Goal: Task Accomplishment & Management: Complete application form

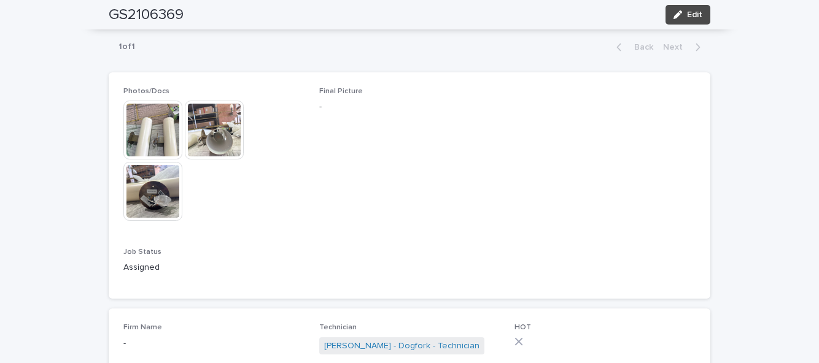
scroll to position [624, 0]
click at [702, 21] on button "Edit" at bounding box center [687, 15] width 45 height 20
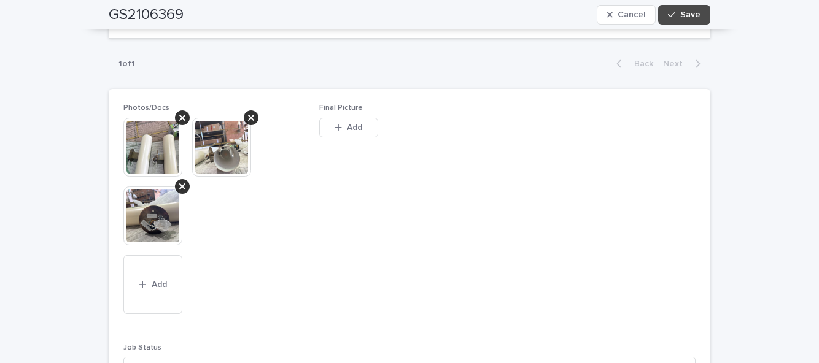
click at [358, 126] on span "Add" at bounding box center [354, 127] width 15 height 9
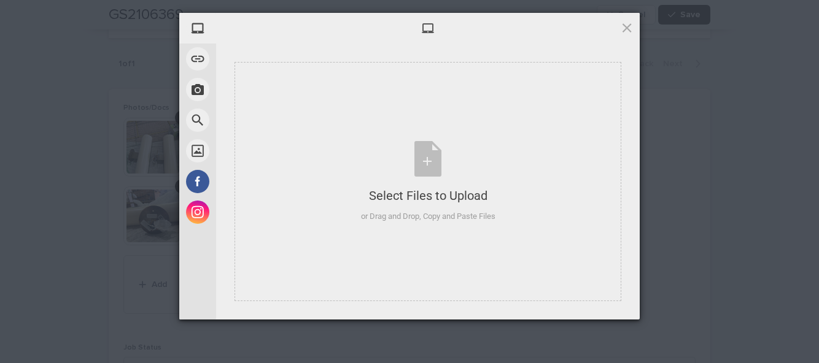
click at [429, 163] on div "Select Files to Upload or Drag and Drop, Copy and Paste Files" at bounding box center [428, 182] width 134 height 82
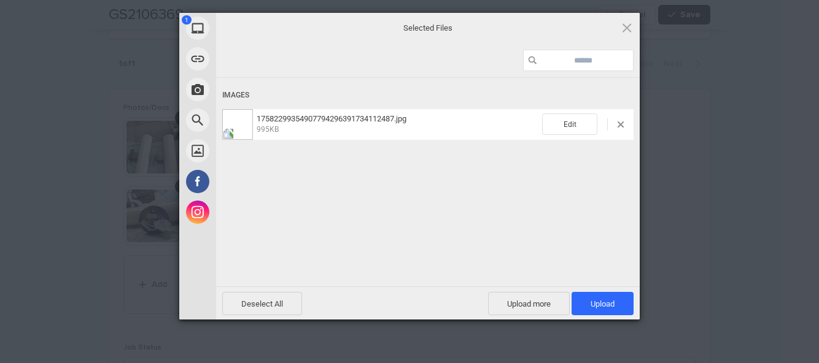
click at [615, 306] on span "Upload 1" at bounding box center [602, 303] width 62 height 23
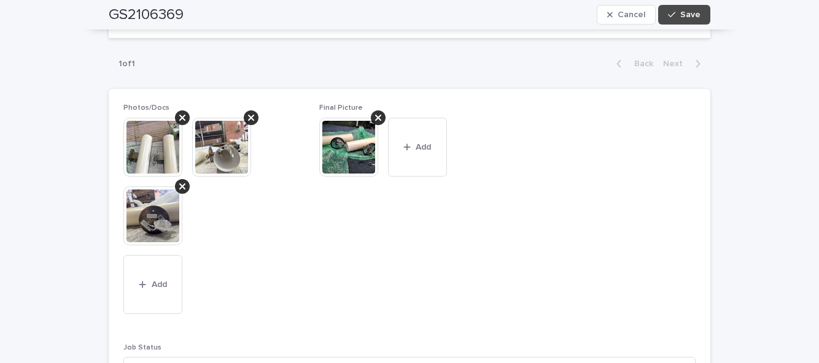
click at [703, 16] on button "Save" at bounding box center [684, 15] width 52 height 20
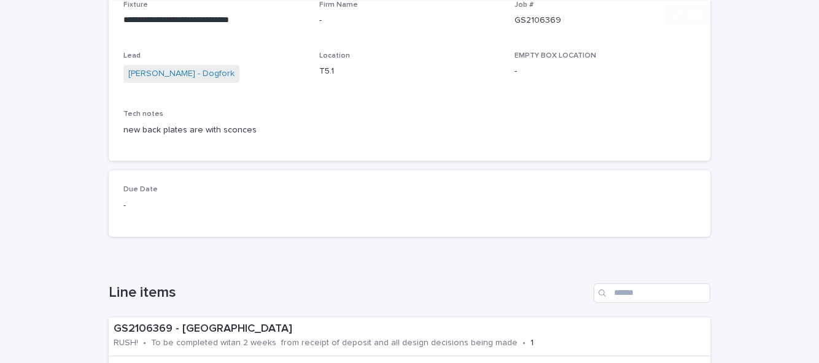
scroll to position [705, 0]
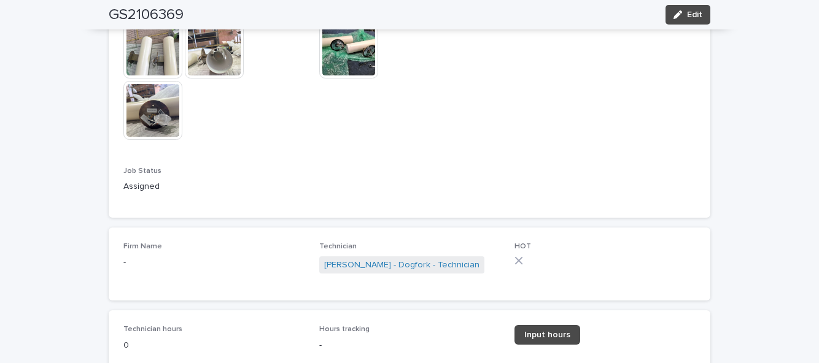
click at [555, 334] on span "Input hours" at bounding box center [547, 335] width 46 height 9
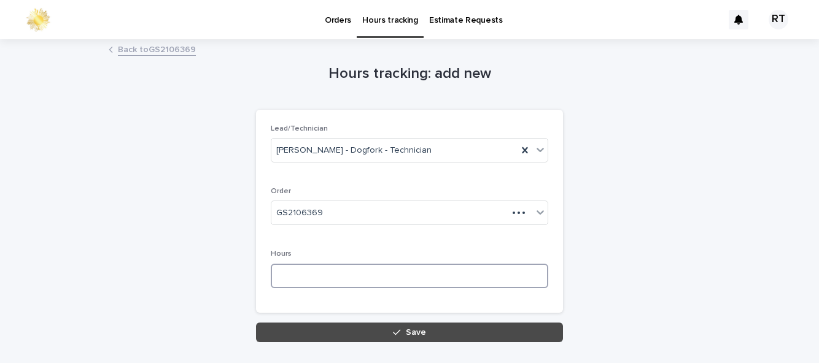
click at [306, 279] on input at bounding box center [409, 276] width 277 height 25
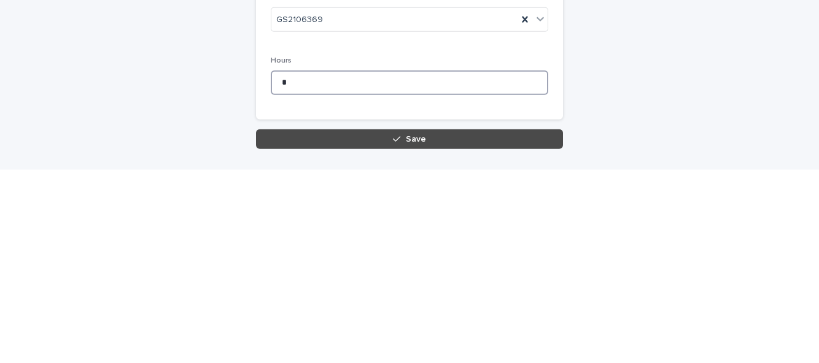
type input "*"
click at [403, 329] on div "button" at bounding box center [399, 332] width 12 height 9
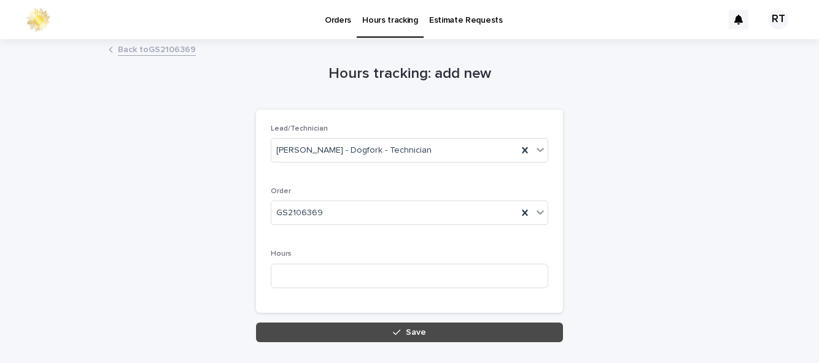
click at [539, 328] on button "Save" at bounding box center [409, 333] width 307 height 20
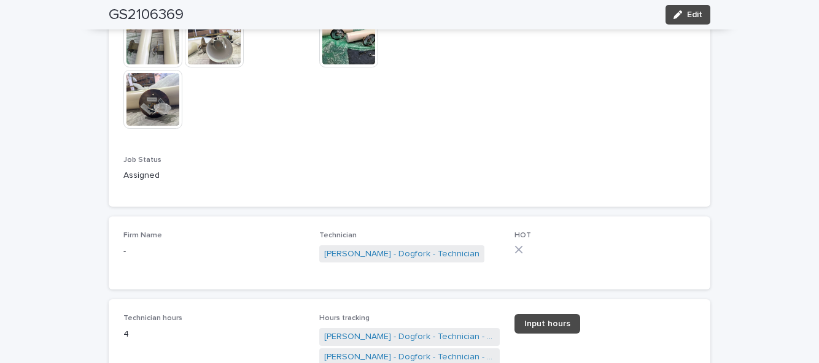
scroll to position [732, 0]
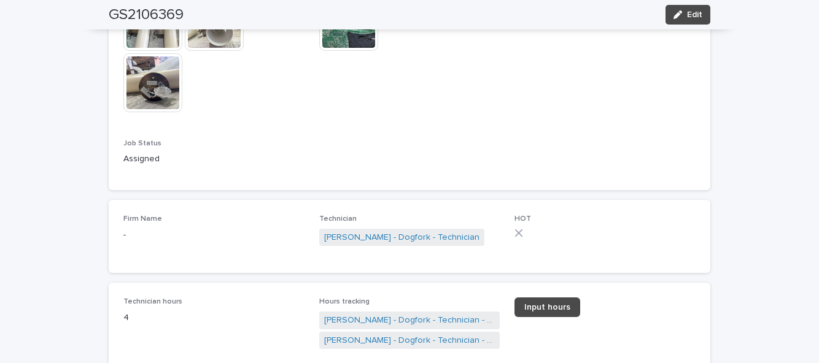
click at [708, 25] on div "GS2106369 Edit" at bounding box center [410, 14] width 602 height 29
click at [708, 18] on button "Edit" at bounding box center [687, 15] width 45 height 20
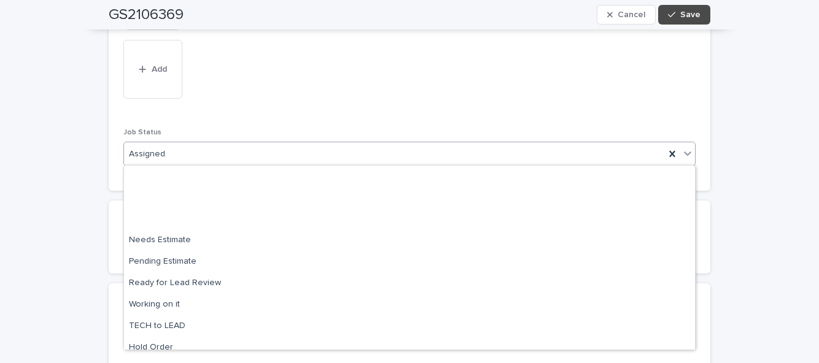
scroll to position [117, 0]
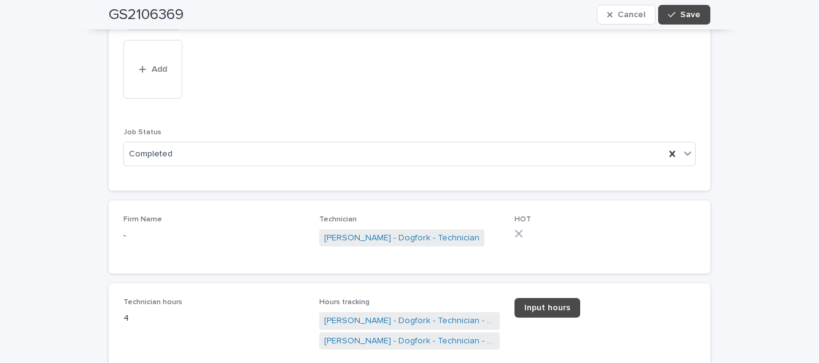
click at [703, 17] on button "Save" at bounding box center [684, 15] width 52 height 20
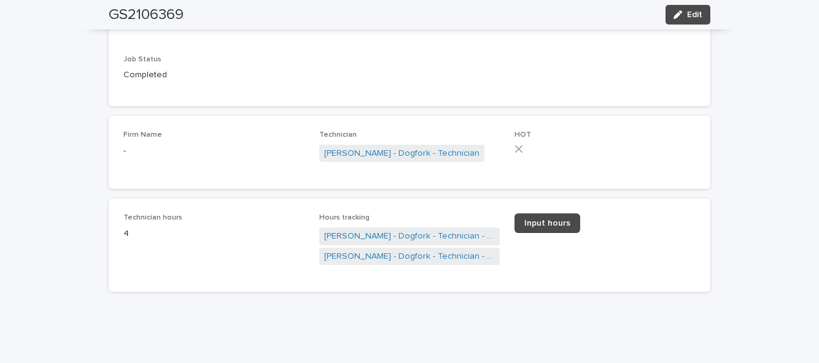
scroll to position [732, 0]
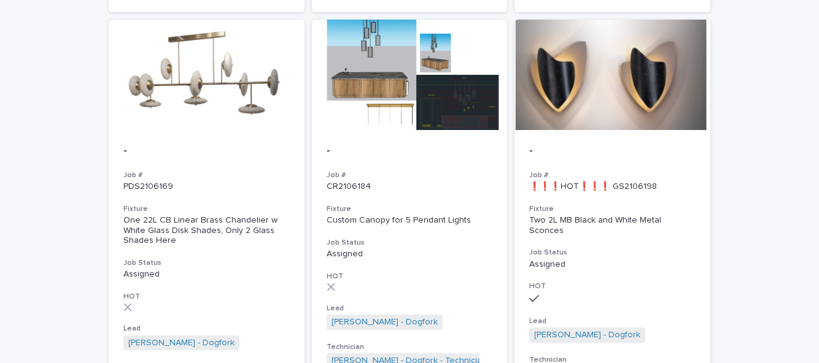
scroll to position [1314, 0]
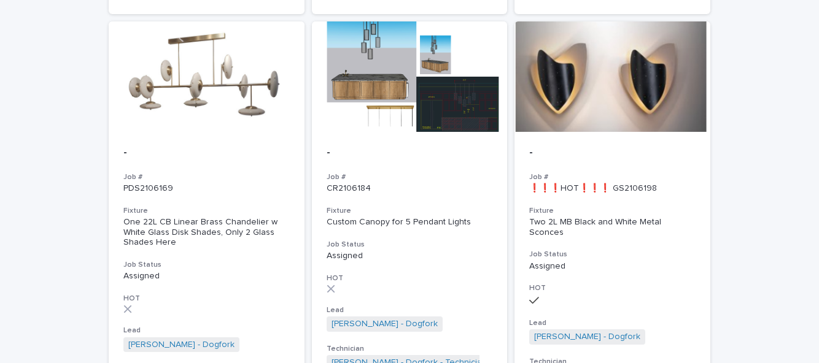
click at [616, 261] on p "Assigned" at bounding box center [612, 266] width 166 height 10
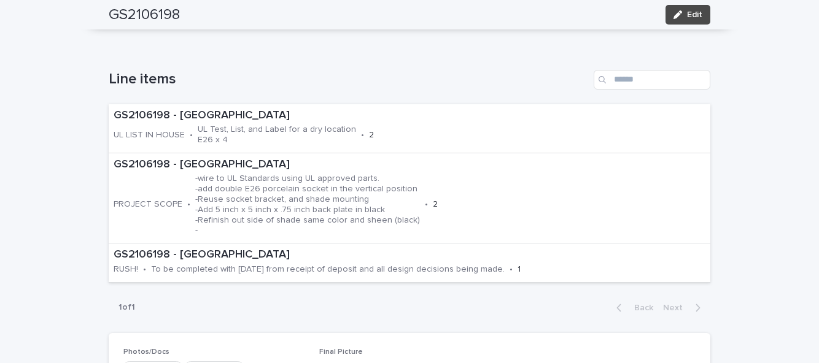
scroll to position [373, 0]
